Goal: Task Accomplishment & Management: Complete application form

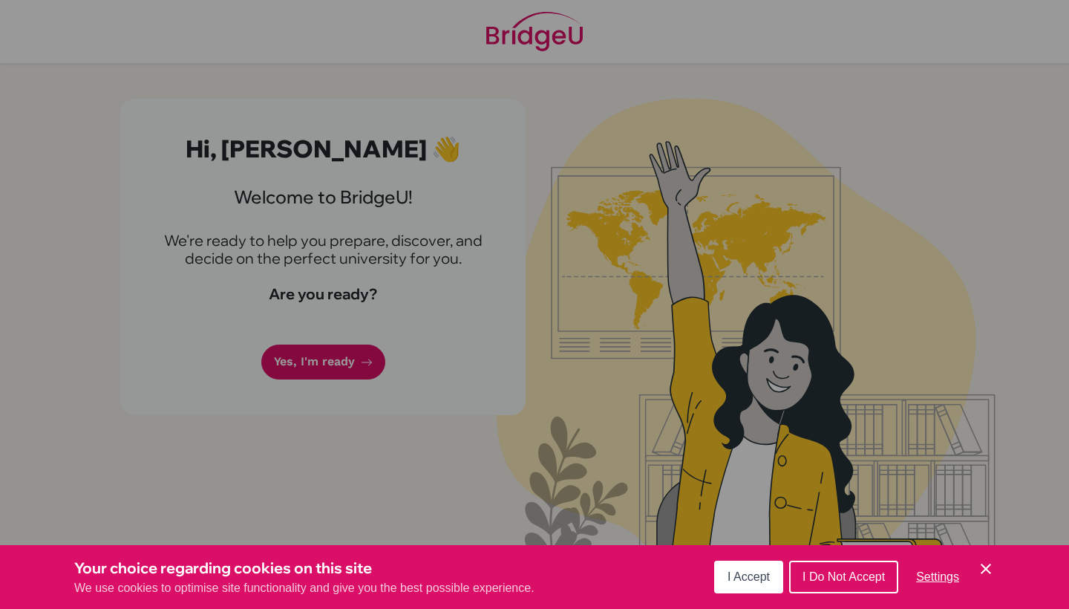
click at [763, 569] on button "I Accept" at bounding box center [748, 576] width 69 height 33
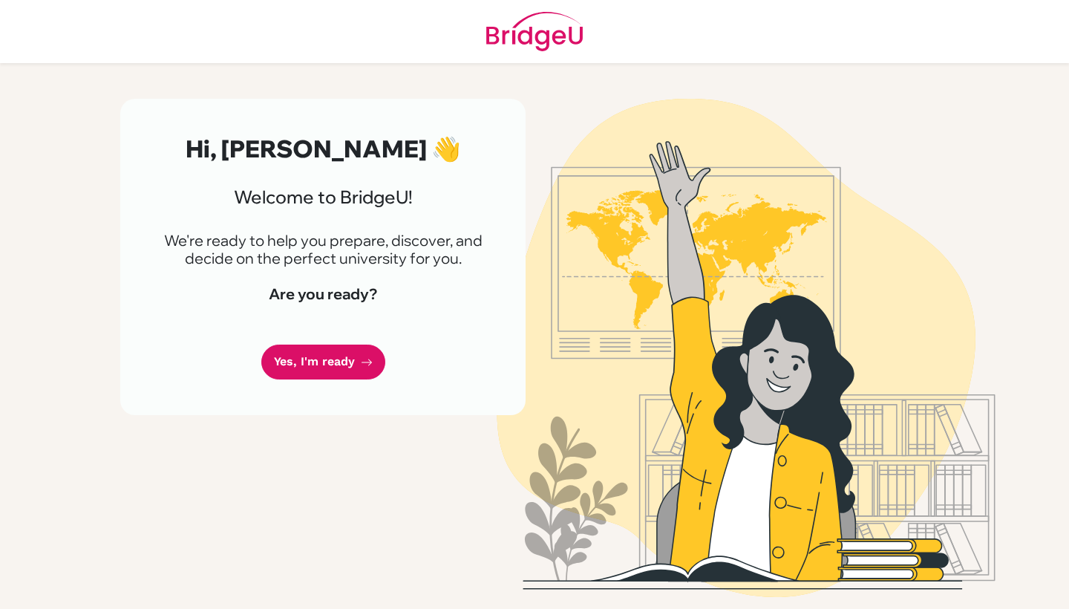
click at [331, 342] on div "Hi, [PERSON_NAME] 👋 Welcome to [GEOGRAPHIC_DATA]! We're ready to help you prepa…" at bounding box center [322, 257] width 405 height 316
click at [331, 362] on link "Yes, I'm ready" at bounding box center [323, 361] width 124 height 35
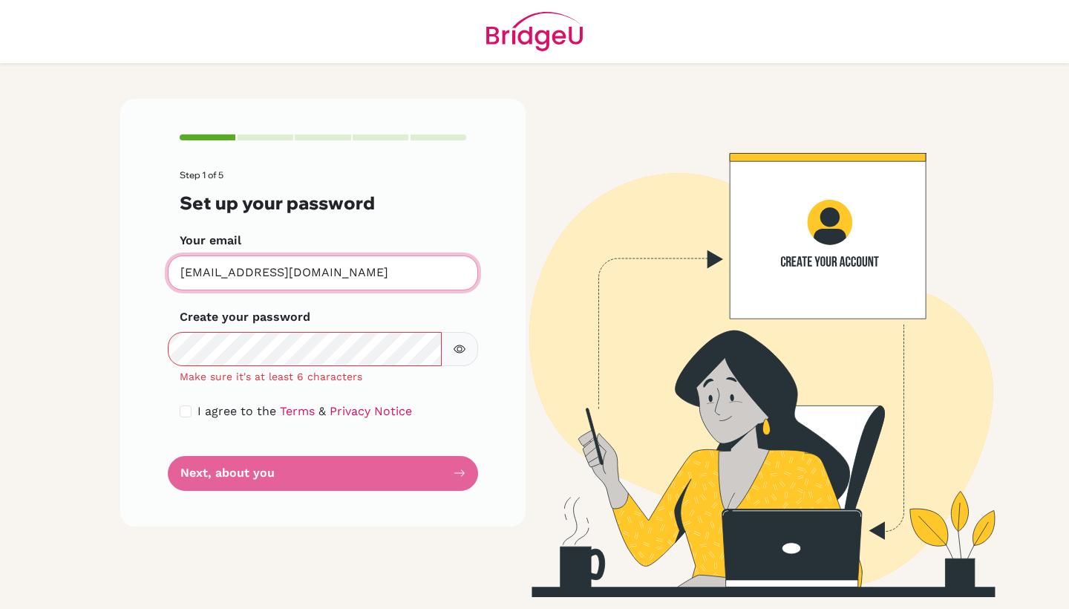
click at [360, 286] on input "[EMAIL_ADDRESS][DOMAIN_NAME]" at bounding box center [323, 272] width 310 height 35
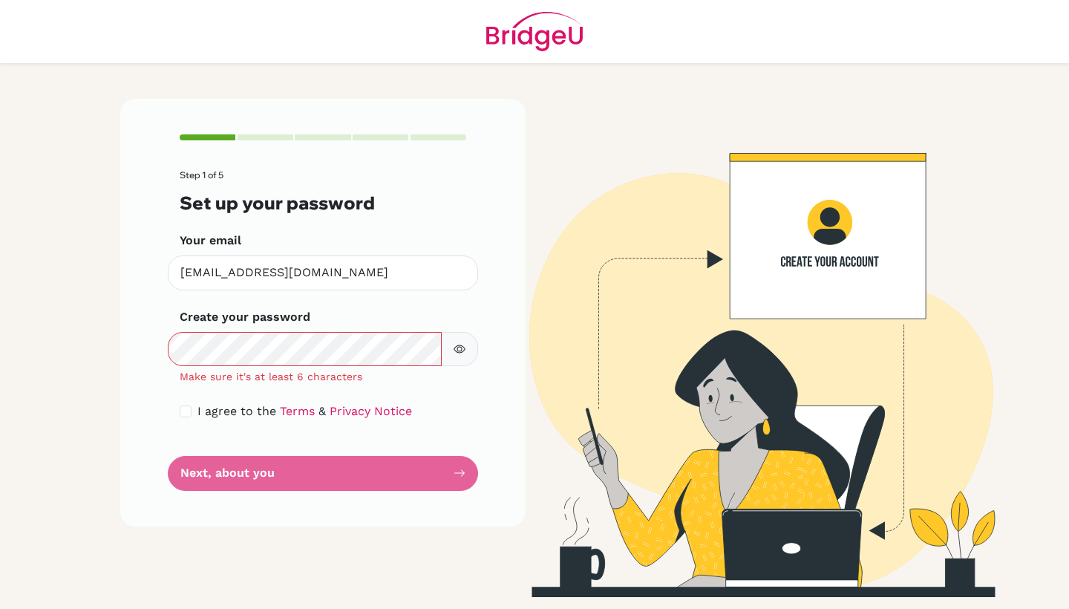
click at [357, 301] on form "Step 1 of 5 Set up your password Your email [EMAIL_ADDRESS][DOMAIN_NAME] Invali…" at bounding box center [323, 330] width 286 height 321
click at [462, 348] on icon "button" at bounding box center [459, 349] width 5 height 5
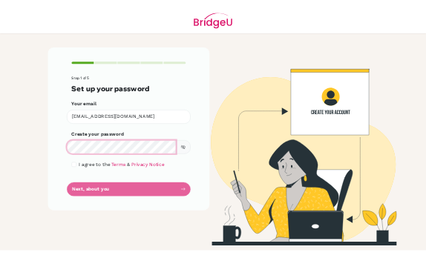
scroll to position [183, 0]
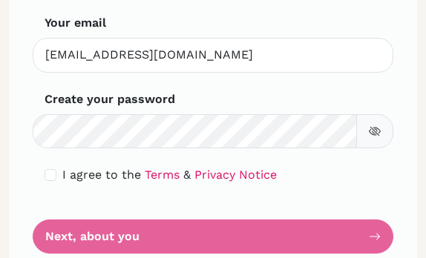
click at [54, 175] on input "checkbox" at bounding box center [51, 175] width 12 height 12
checkbox input "true"
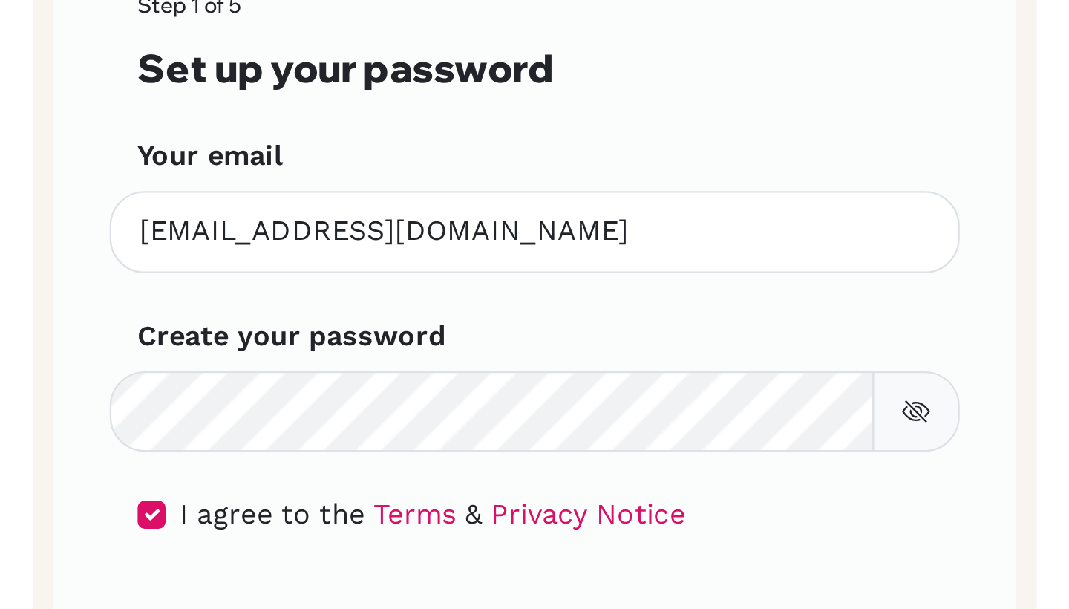
scroll to position [0, 0]
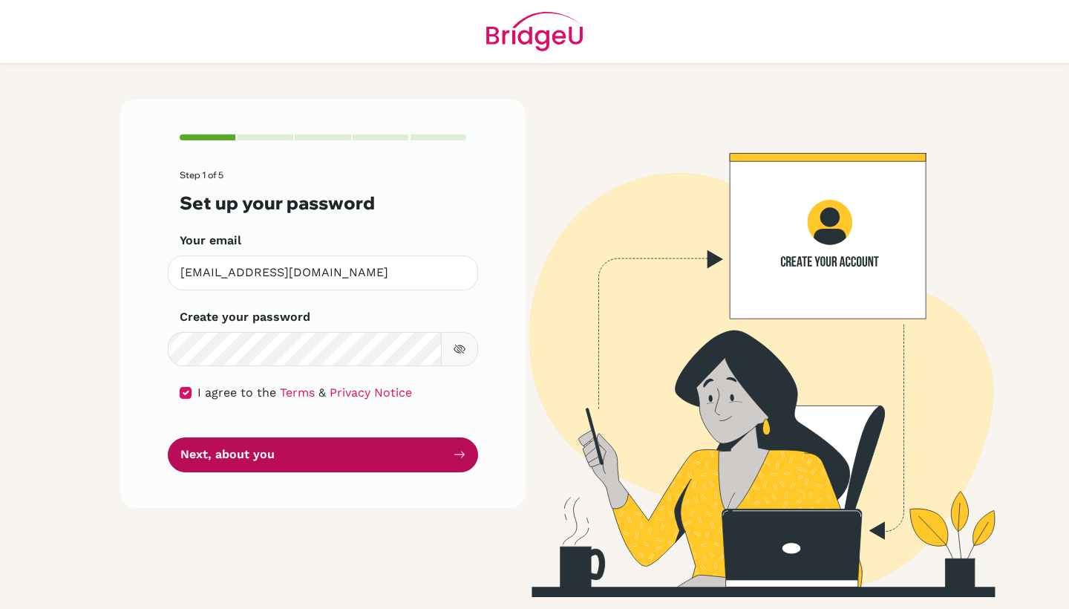
click at [361, 447] on button "Next, about you" at bounding box center [323, 454] width 310 height 35
